Goal: Transaction & Acquisition: Purchase product/service

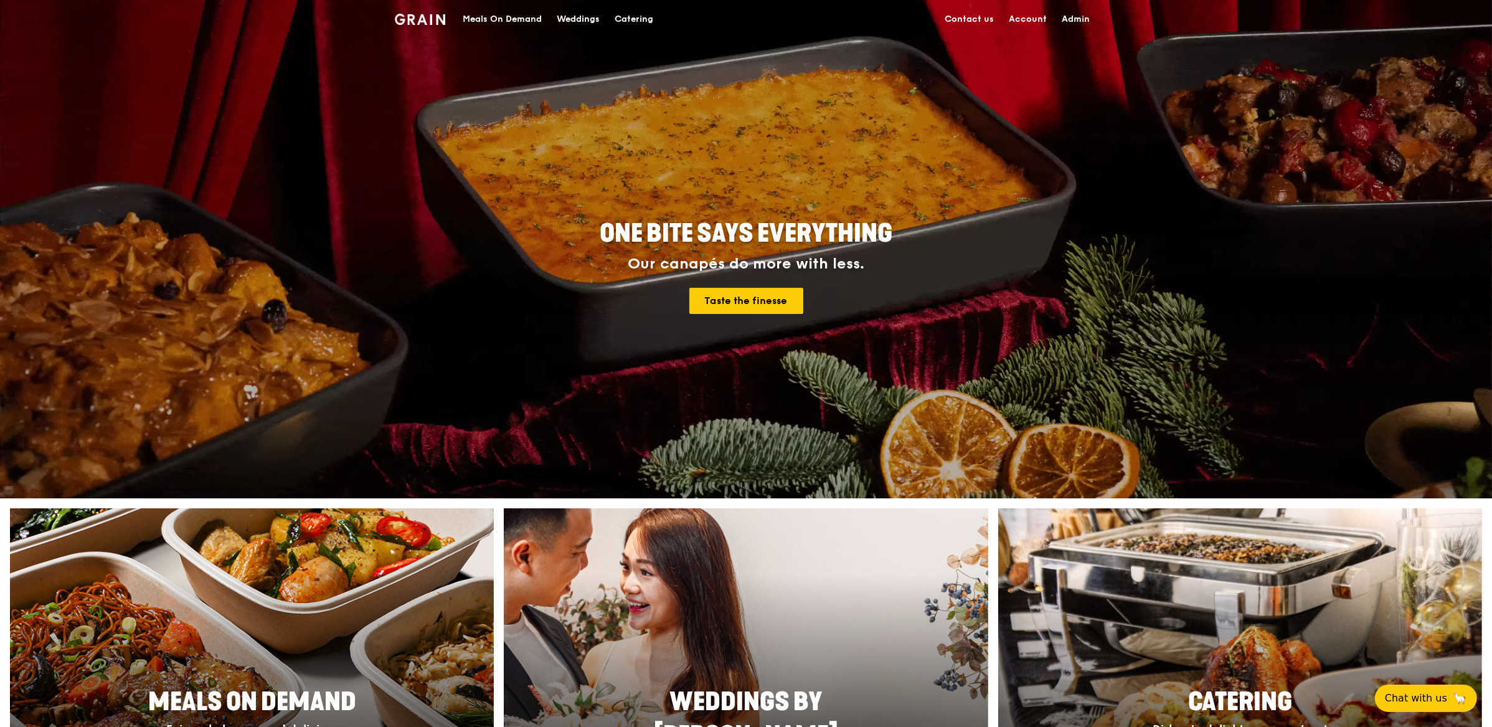
click at [646, 24] on div "Catering" at bounding box center [634, 19] width 39 height 37
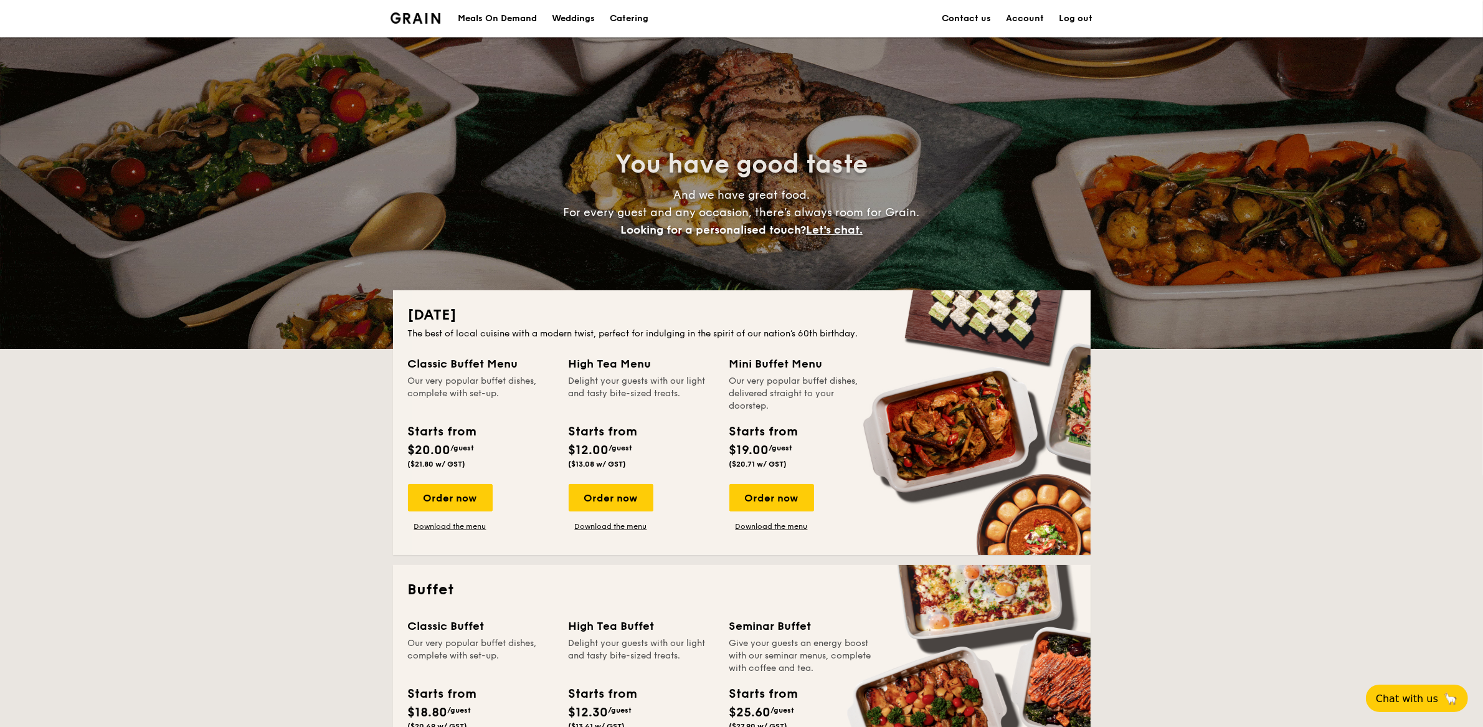
click at [461, 14] on div "Meals On Demand" at bounding box center [497, 18] width 79 height 37
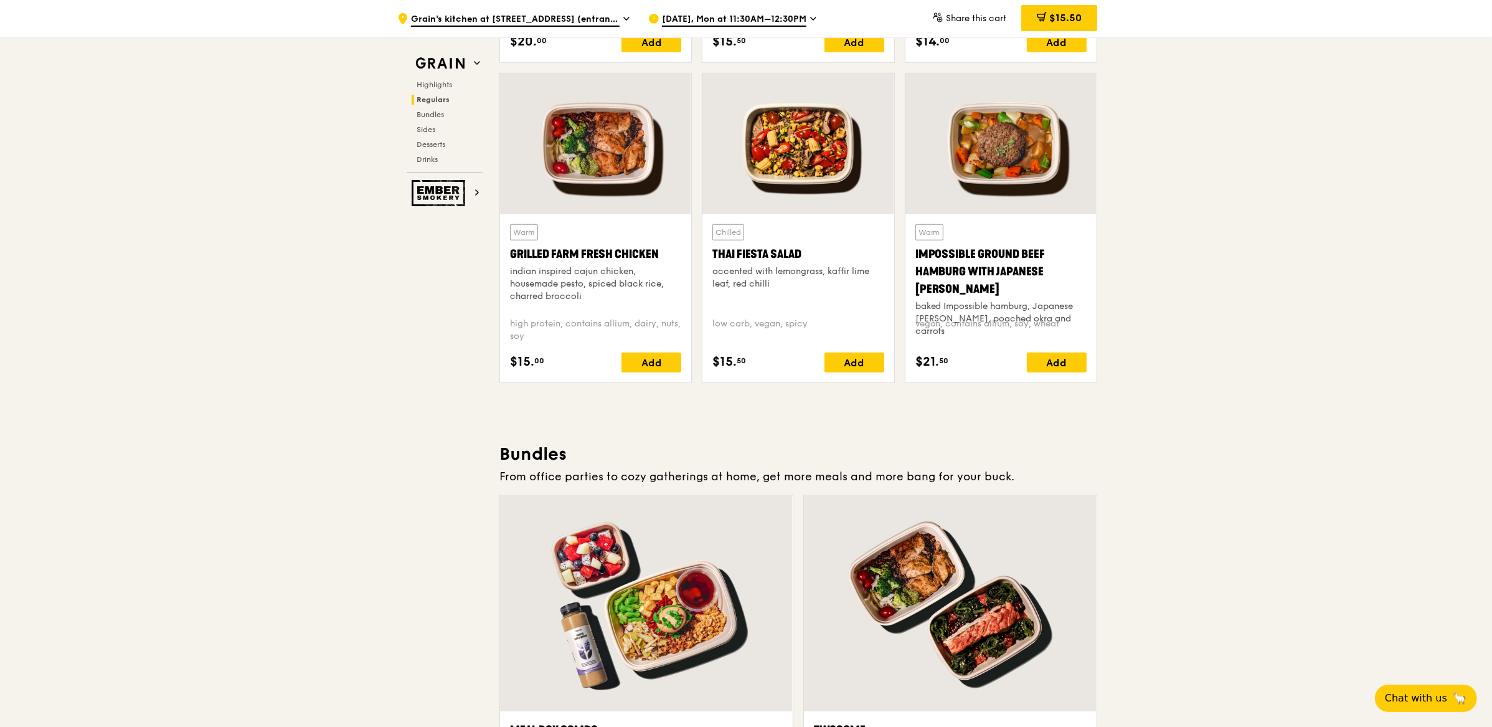
scroll to position [1295, 0]
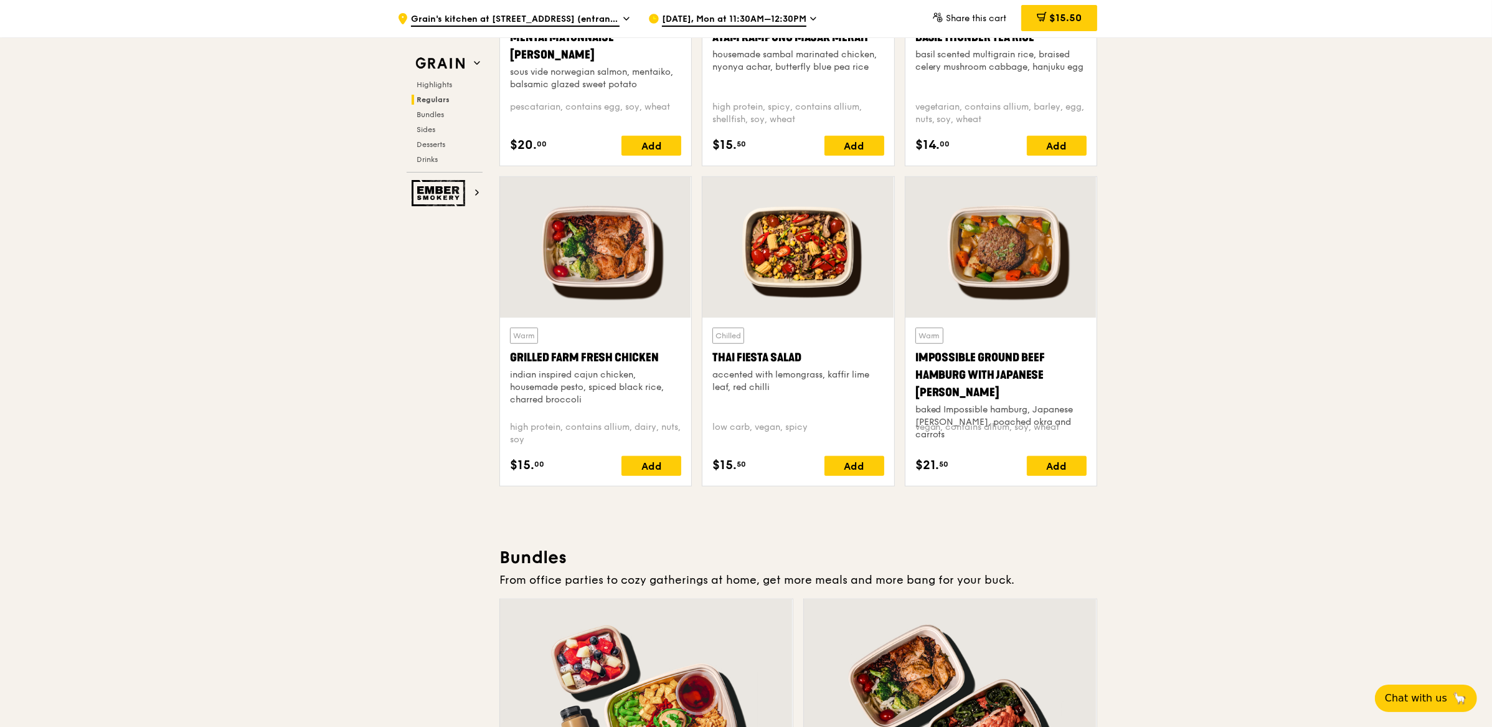
click at [797, 258] on div at bounding box center [797, 247] width 191 height 141
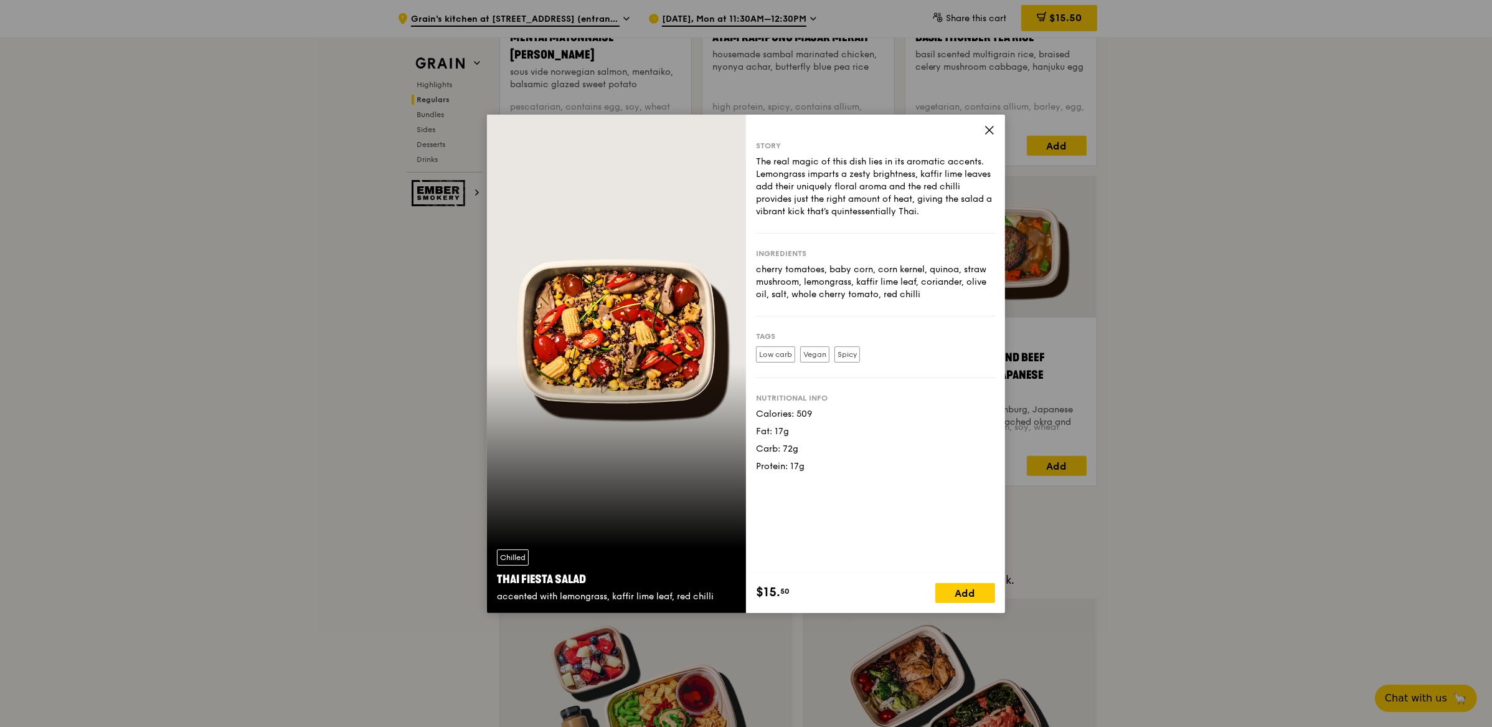
click at [986, 131] on icon at bounding box center [989, 130] width 11 height 11
